Goal: Task Accomplishment & Management: Manage account settings

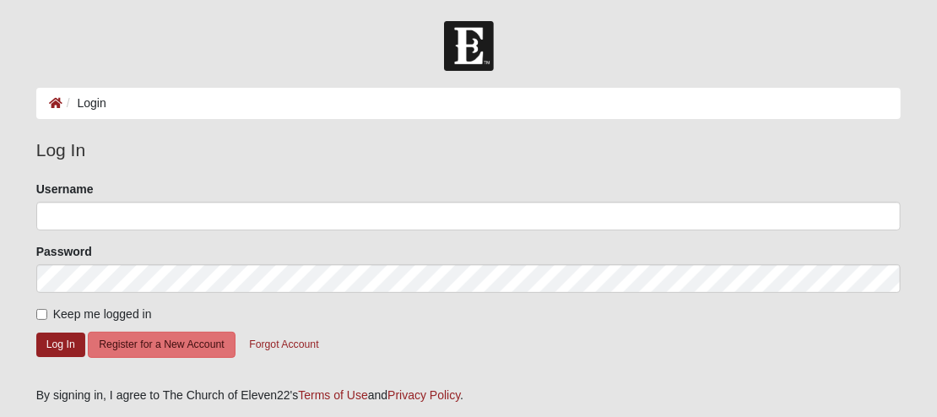
click at [120, 99] on ol "Login" at bounding box center [469, 103] width 866 height 31
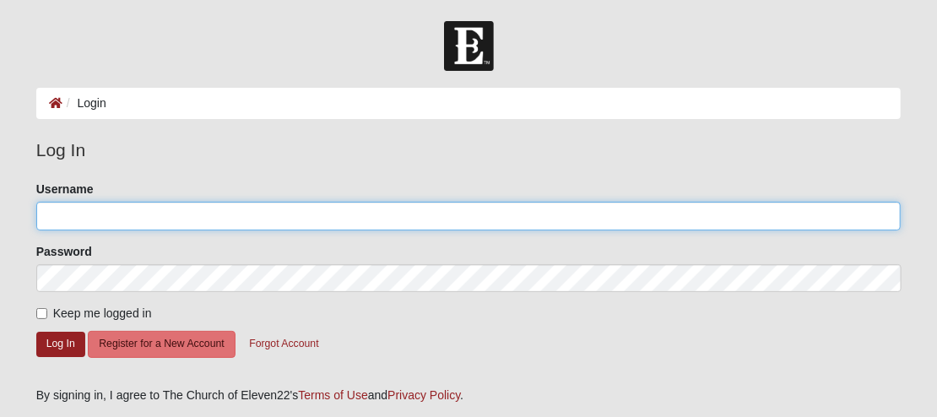
type input "[PERSON_NAME][EMAIL_ADDRESS][DOMAIN_NAME]"
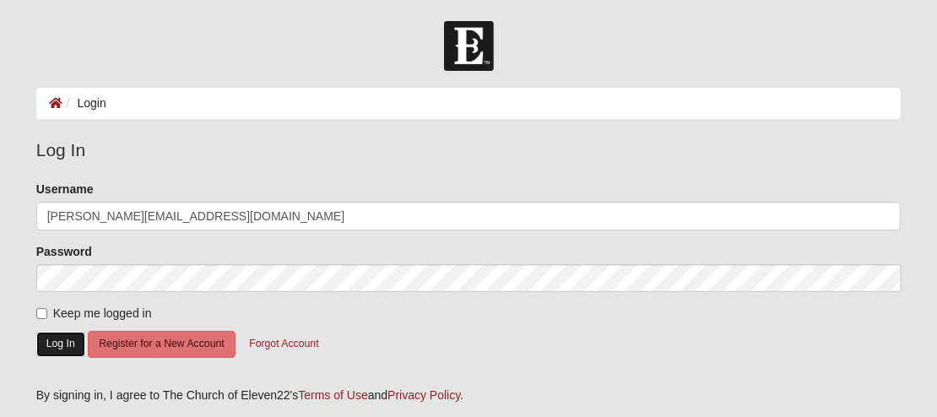
click at [51, 338] on button "Log In" at bounding box center [60, 344] width 49 height 24
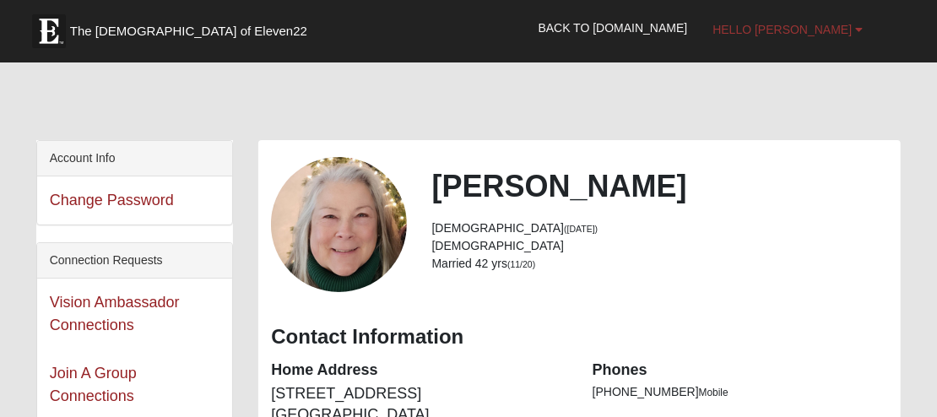
click at [801, 30] on span "Hello Glenda" at bounding box center [782, 30] width 139 height 14
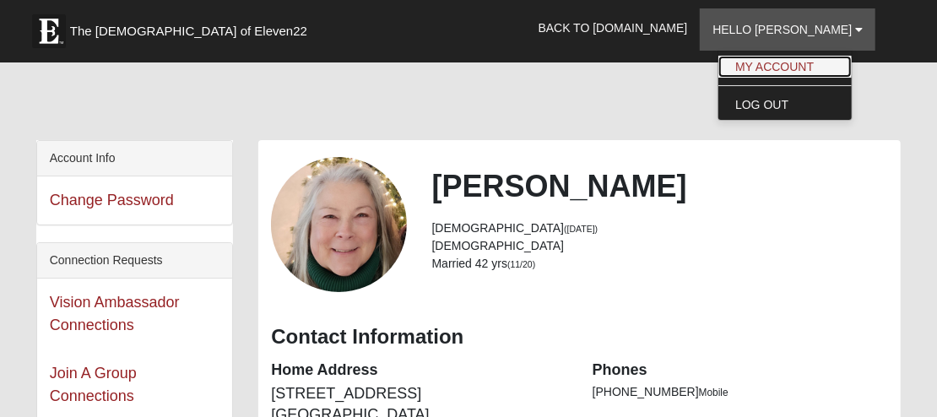
click at [802, 70] on link "My Account" at bounding box center [785, 67] width 133 height 22
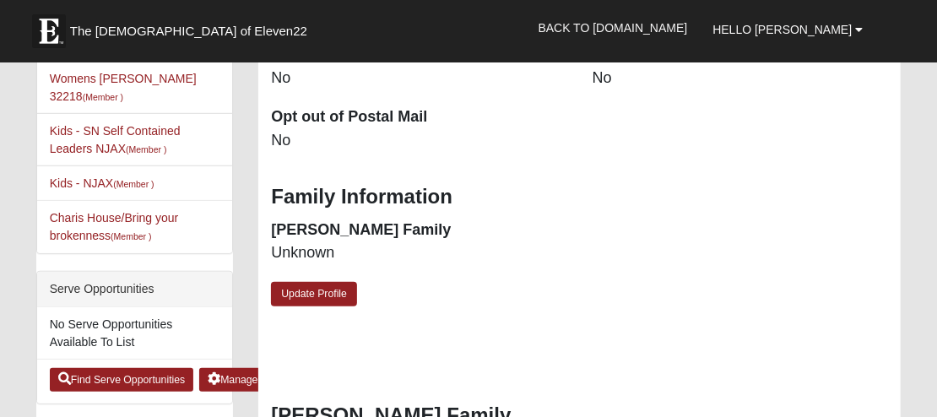
scroll to position [760, 0]
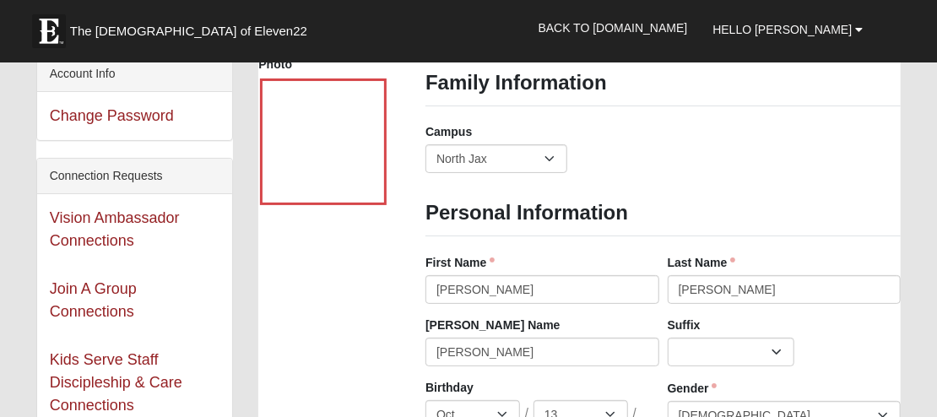
scroll to position [0, 0]
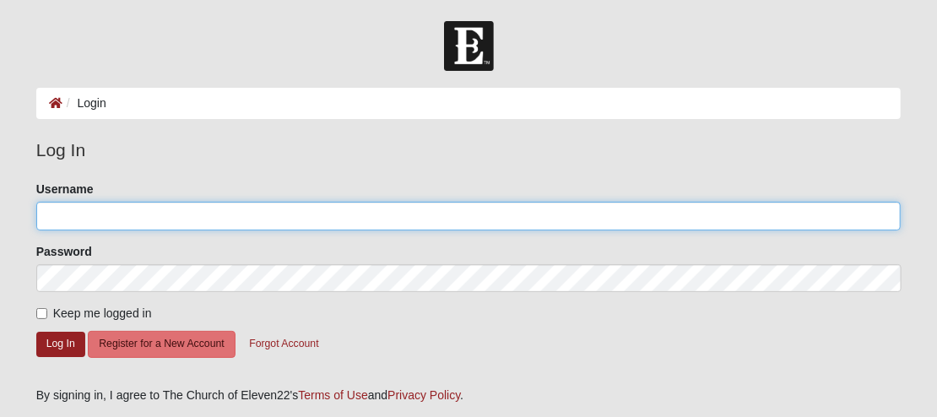
type input "[PERSON_NAME][EMAIL_ADDRESS][DOMAIN_NAME]"
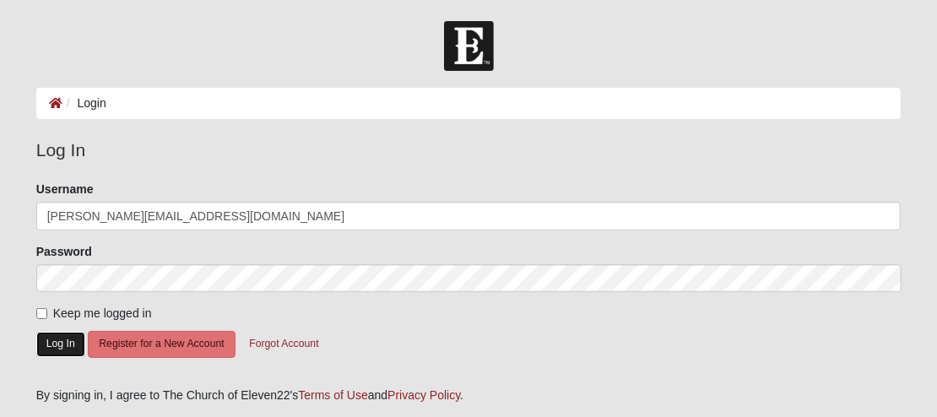
click at [55, 347] on button "Log In" at bounding box center [60, 344] width 49 height 24
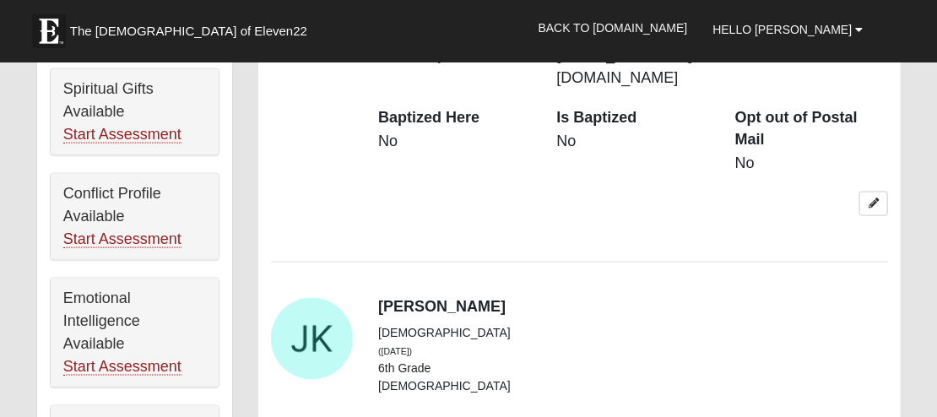
scroll to position [929, 0]
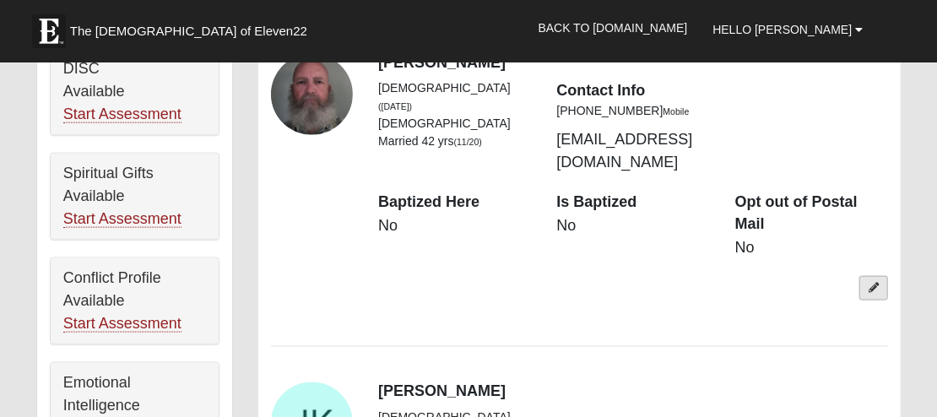
click at [875, 283] on icon at bounding box center [874, 288] width 10 height 10
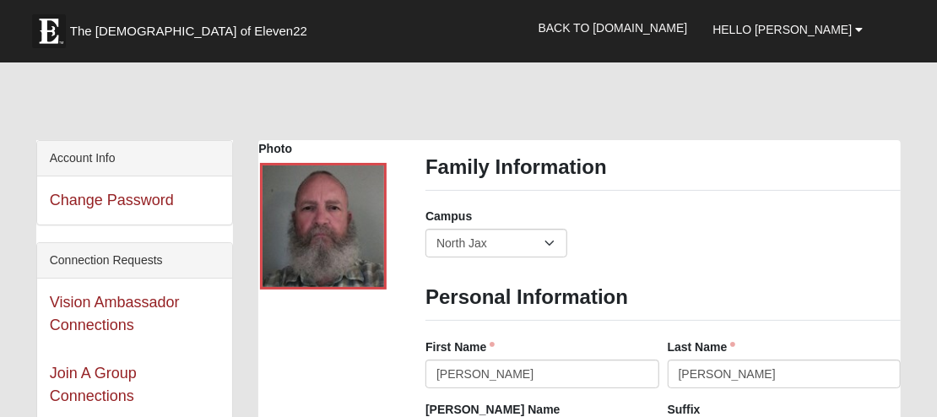
scroll to position [253, 0]
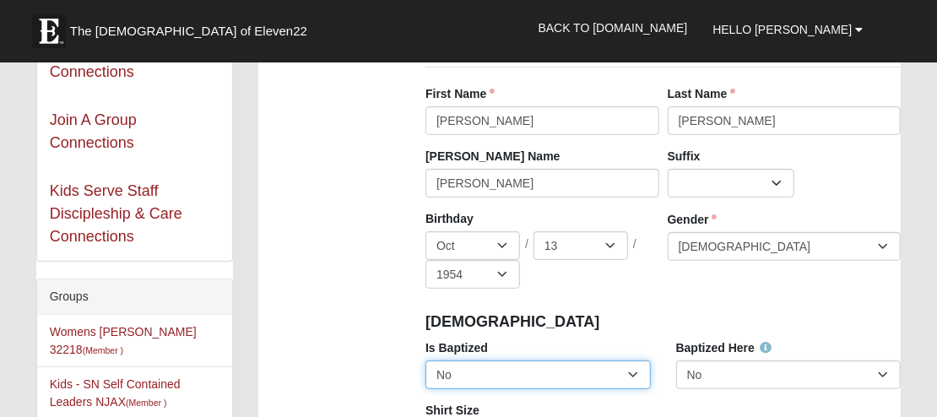
click at [632, 372] on select "No Yes" at bounding box center [538, 375] width 225 height 29
select select "True"
click at [426, 361] on select "No Yes" at bounding box center [538, 375] width 225 height 29
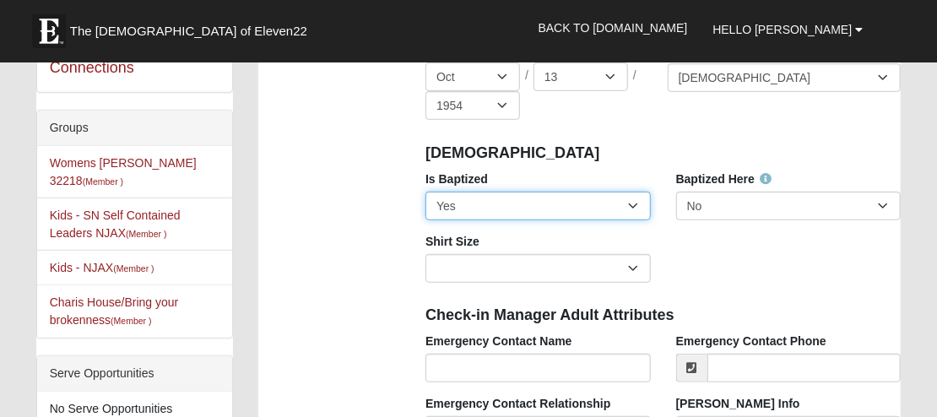
scroll to position [0, 0]
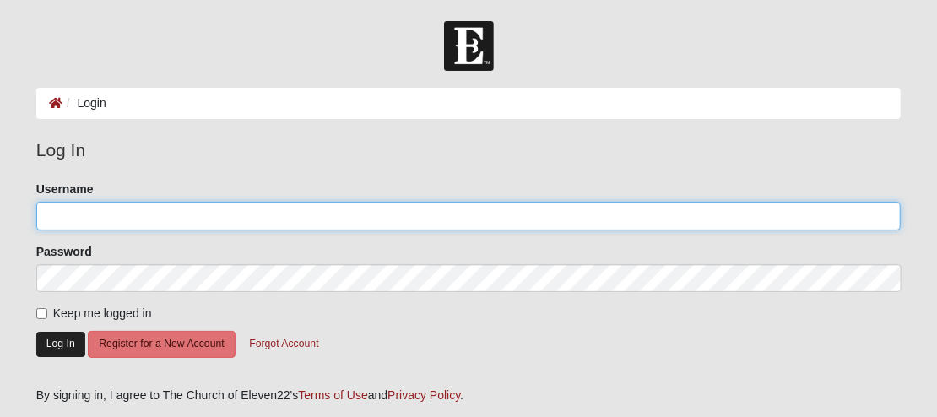
type input "[PERSON_NAME][EMAIL_ADDRESS][DOMAIN_NAME]"
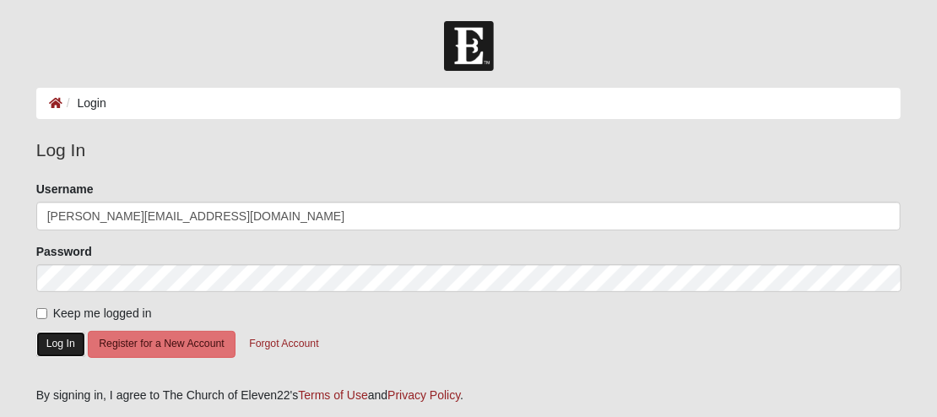
click at [63, 348] on button "Log In" at bounding box center [60, 344] width 49 height 24
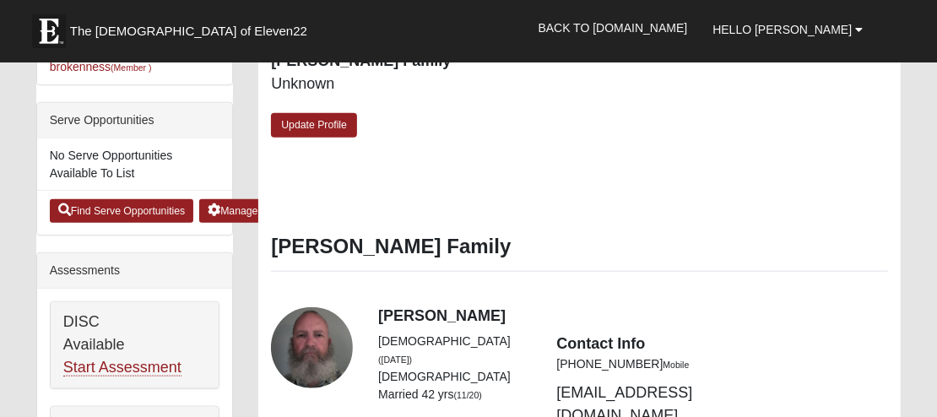
scroll to position [591, 0]
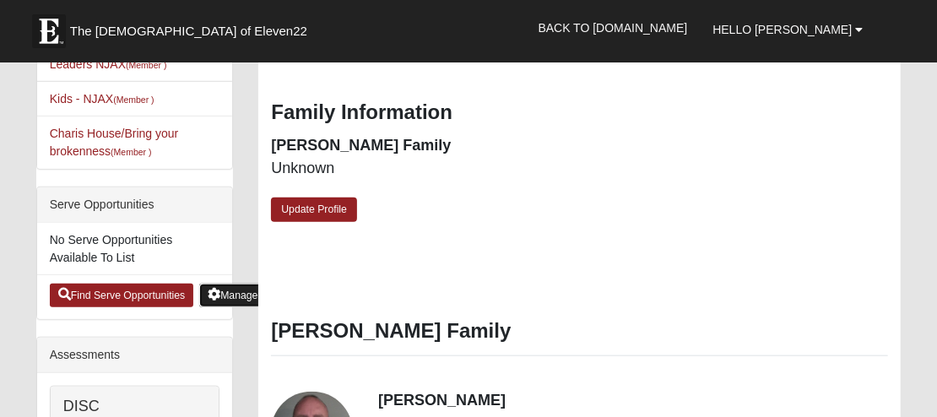
click at [236, 284] on link "Manage Serve Opportunities" at bounding box center [279, 296] width 161 height 24
